Goal: Task Accomplishment & Management: Use online tool/utility

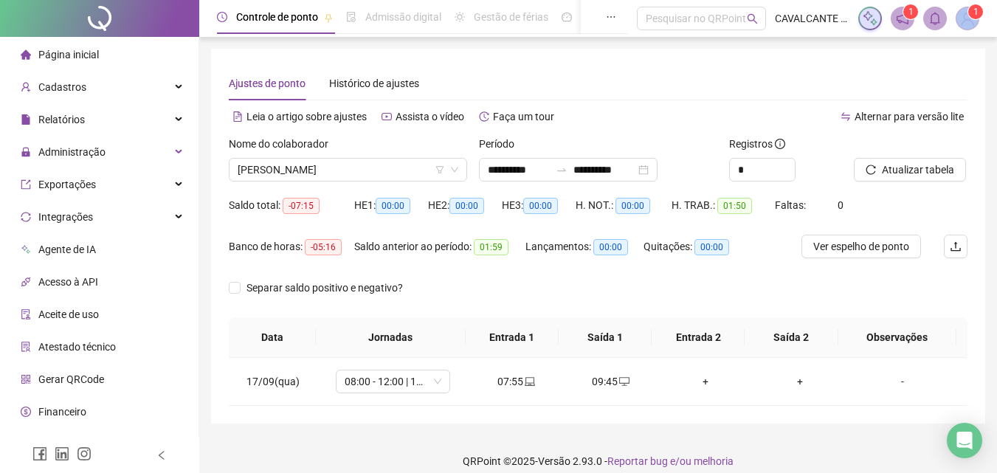
click at [972, 19] on span "1" at bounding box center [967, 19] width 24 height 24
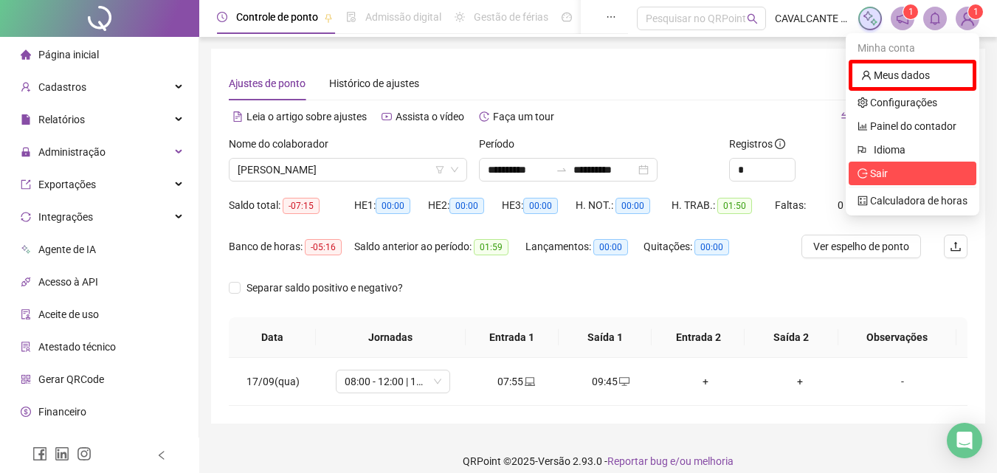
click at [902, 172] on span "Sair" at bounding box center [912, 173] width 110 height 16
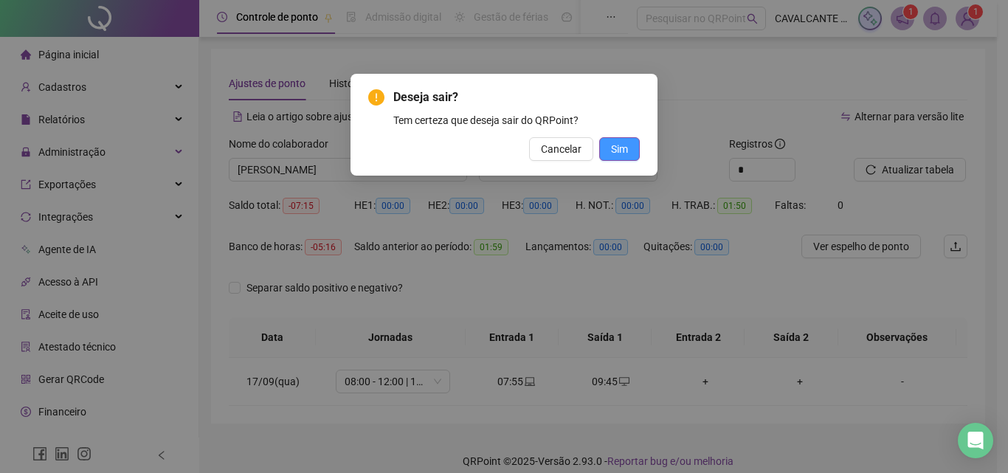
click at [614, 153] on span "Sim" at bounding box center [619, 149] width 17 height 16
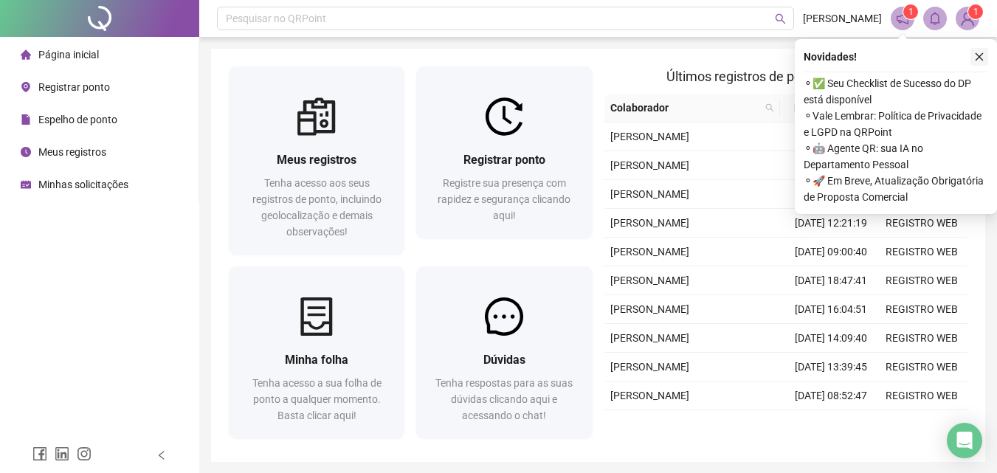
click at [982, 57] on icon "close" at bounding box center [979, 57] width 10 height 10
click at [975, 60] on icon "close" at bounding box center [979, 57] width 10 height 10
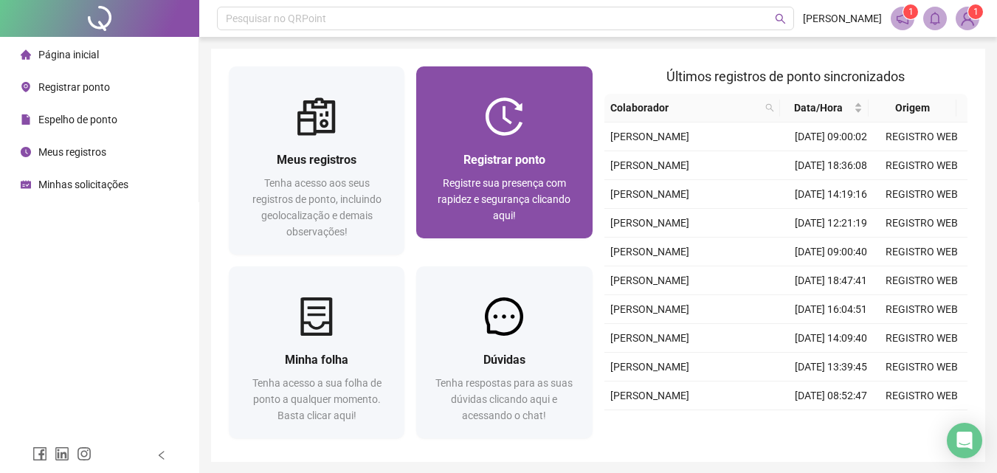
click at [523, 139] on div "Registrar ponto Registre sua presença com rapidez e segurança clicando aqui!" at bounding box center [504, 187] width 176 height 103
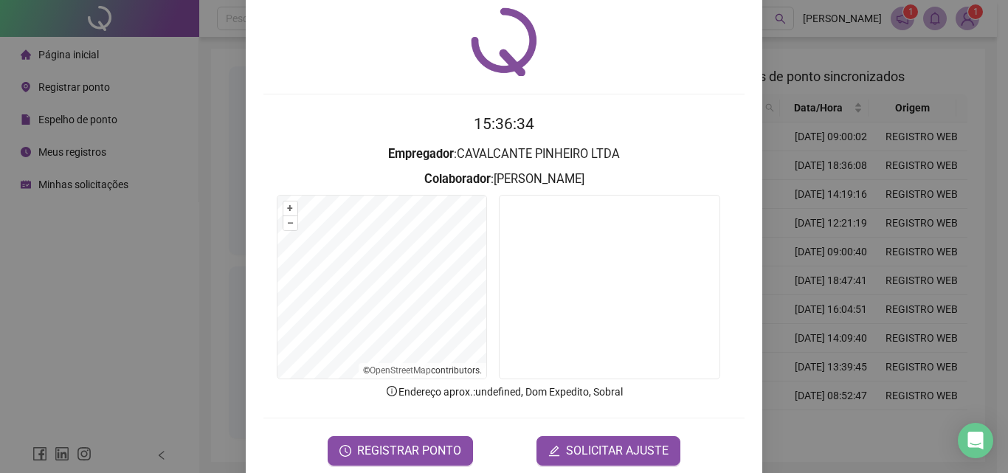
scroll to position [71, 0]
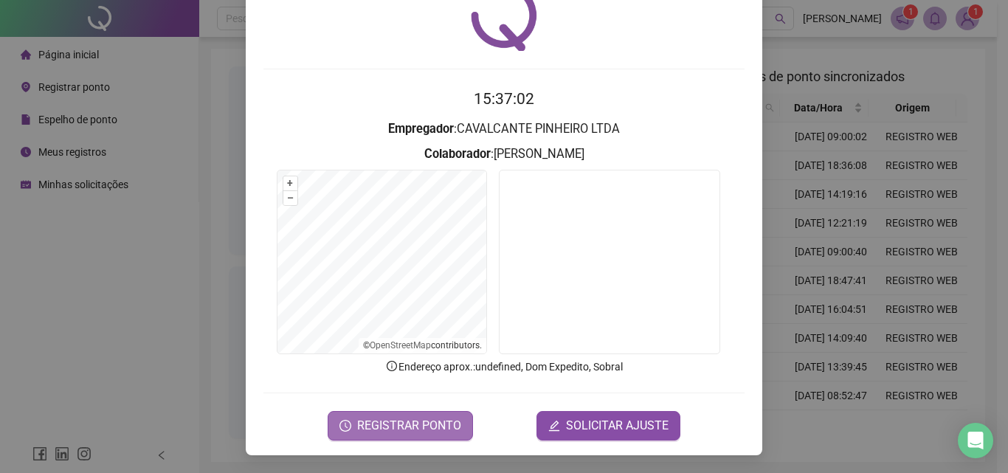
click at [398, 426] on span "REGISTRAR PONTO" at bounding box center [409, 426] width 104 height 18
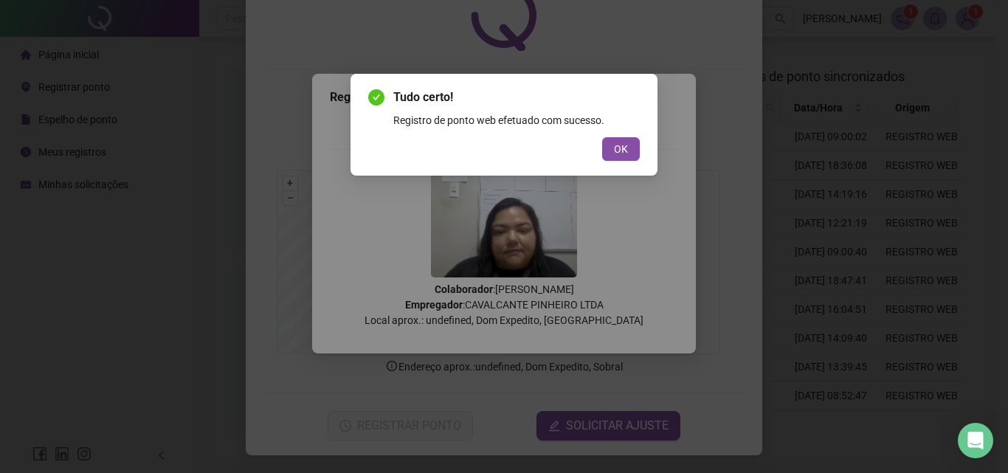
click at [627, 148] on span "OK" at bounding box center [621, 149] width 14 height 16
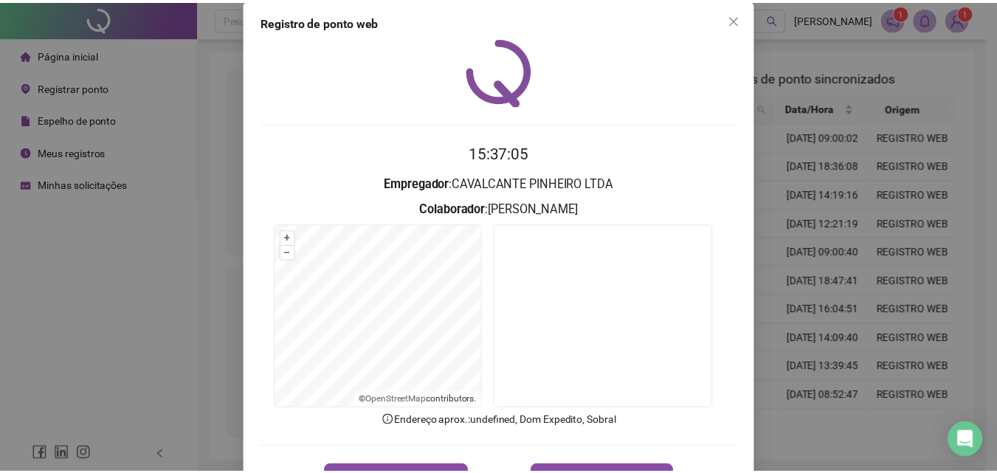
scroll to position [0, 0]
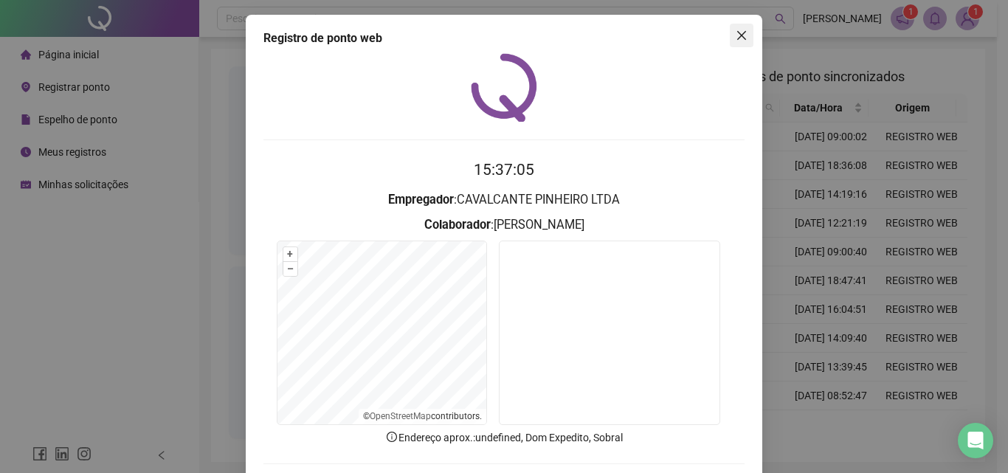
click at [746, 35] on span "Close" at bounding box center [741, 36] width 24 height 12
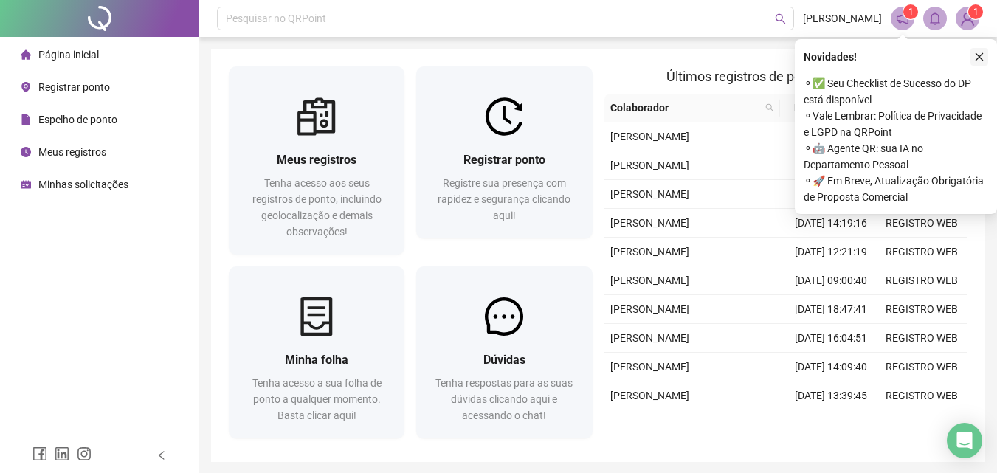
click at [982, 58] on icon "close" at bounding box center [979, 57] width 10 height 10
